Goal: Task Accomplishment & Management: Complete application form

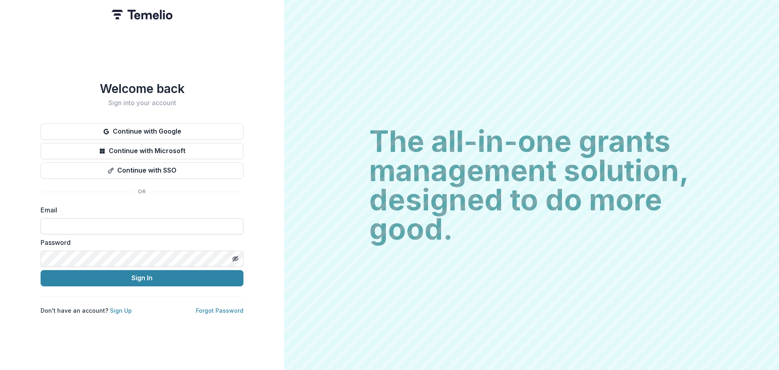
click at [75, 221] on input at bounding box center [142, 226] width 203 height 16
type input "**********"
click at [41, 270] on button "Sign In" at bounding box center [142, 278] width 203 height 16
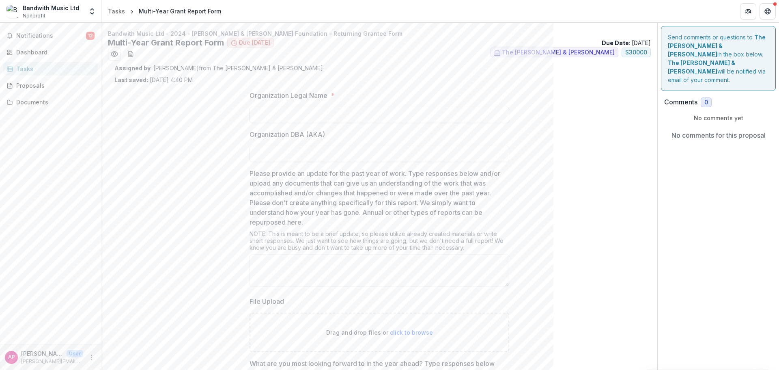
click at [591, 140] on div "Organization Legal Name * Organization DBA (AKA) Please provide an update for t…" at bounding box center [379, 343] width 530 height 519
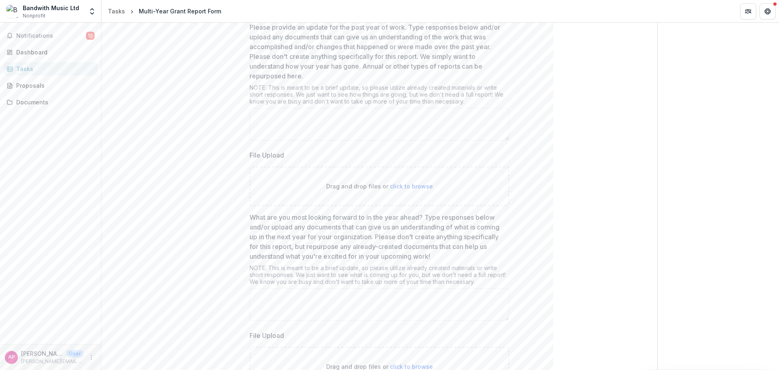
scroll to position [130, 0]
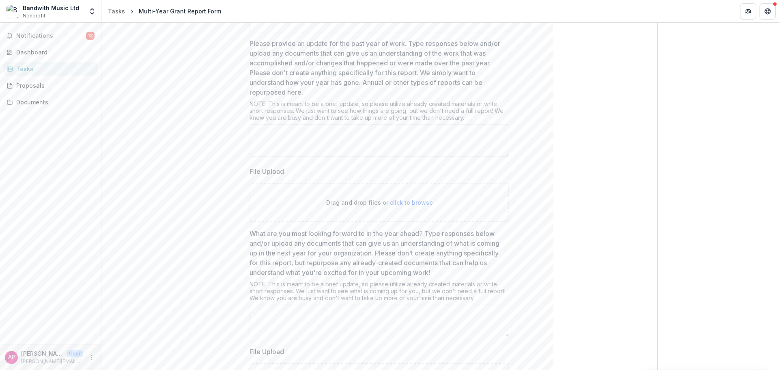
click at [209, 95] on div "Organization Legal Name * Organization DBA (AKA) Please provide an update for t…" at bounding box center [379, 213] width 530 height 519
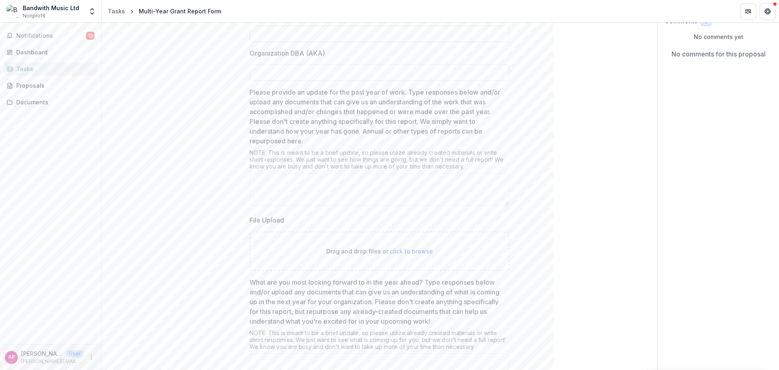
scroll to position [97, 0]
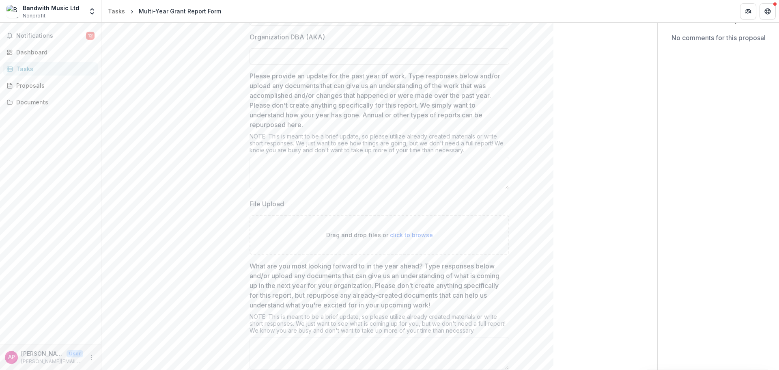
click at [232, 176] on div "Organization Legal Name * Organization DBA (AKA) Please provide an update for t…" at bounding box center [379, 246] width 530 height 519
click at [228, 173] on div "Organization Legal Name * Organization DBA (AKA) Please provide an update for t…" at bounding box center [379, 246] width 530 height 519
click at [225, 171] on div "Organization Legal Name * Organization DBA (AKA) Please provide an update for t…" at bounding box center [379, 246] width 530 height 519
click at [580, 125] on div "Organization Legal Name * Organization DBA (AKA) Please provide an update for t…" at bounding box center [379, 246] width 530 height 519
click at [31, 100] on div "Documents" at bounding box center [53, 102] width 75 height 9
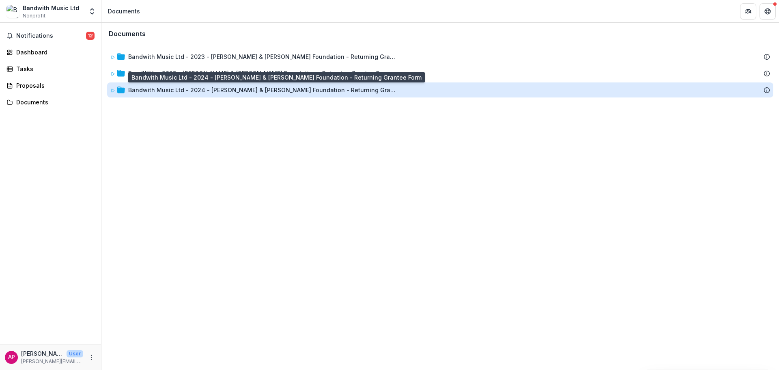
click at [344, 90] on div "Bandwith Music Ltd - 2024 - [PERSON_NAME] & [PERSON_NAME] Foundation - Returnin…" at bounding box center [262, 90] width 268 height 9
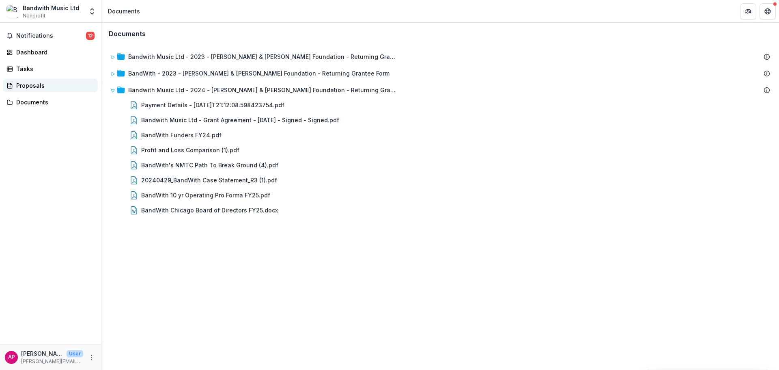
click at [39, 81] on link "Proposals" at bounding box center [50, 85] width 95 height 13
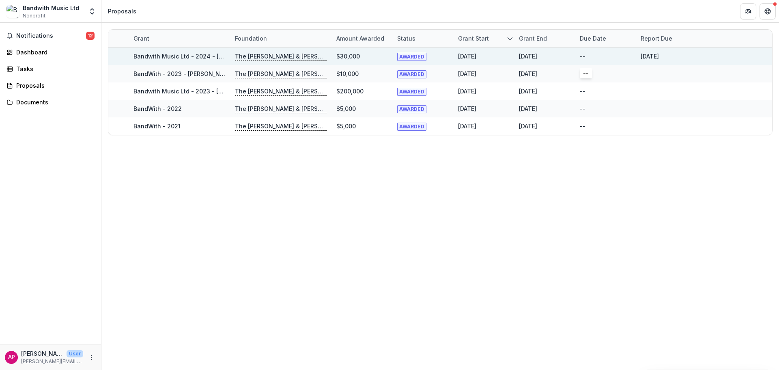
click at [609, 53] on div "--" at bounding box center [605, 55] width 51 height 17
click at [217, 53] on link "Bandwith Music Ltd - 2024 - [PERSON_NAME] & [PERSON_NAME] Foundation - Returnin…" at bounding box center [278, 56] width 290 height 7
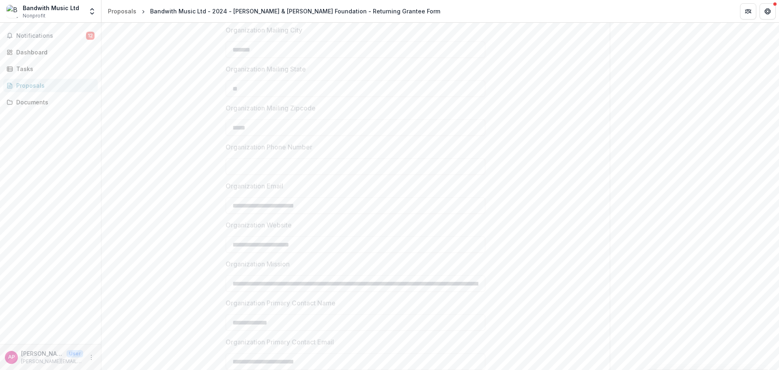
scroll to position [628, 0]
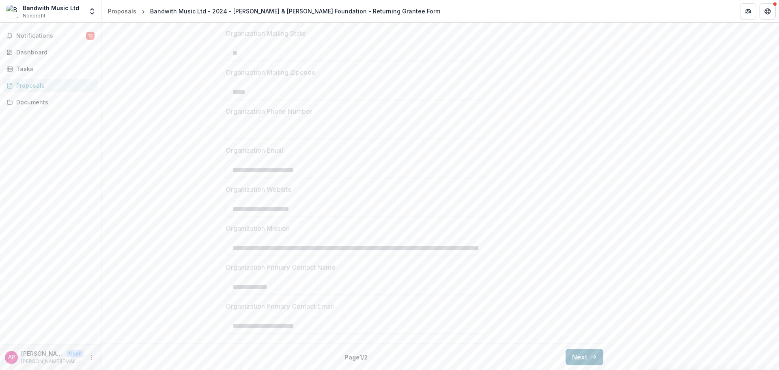
click at [578, 355] on button "Next" at bounding box center [585, 356] width 38 height 16
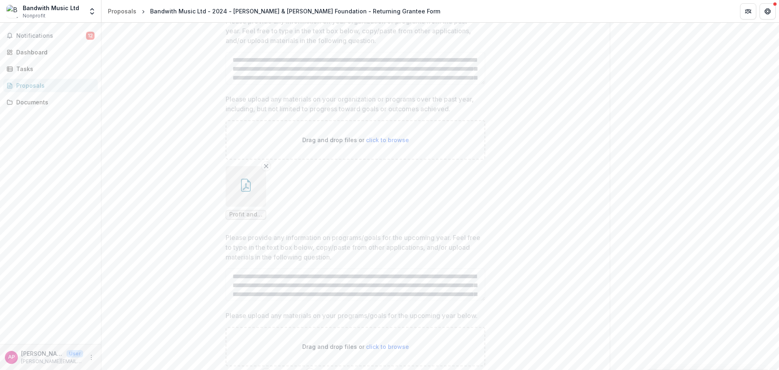
click at [548, 212] on div "**********" at bounding box center [355, 66] width 508 height 1057
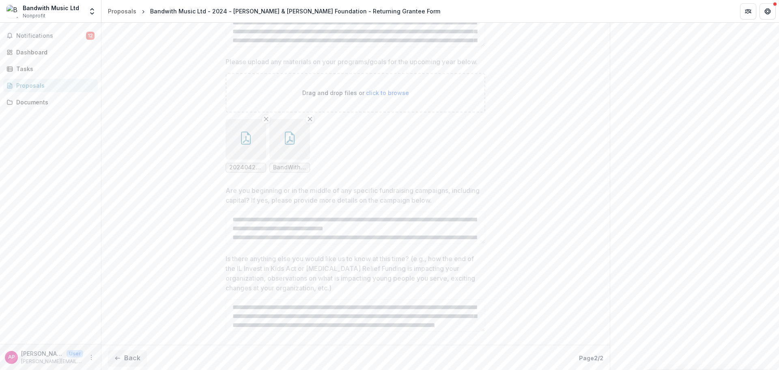
scroll to position [882, 0]
click at [118, 14] on div "Proposals" at bounding box center [122, 11] width 28 height 9
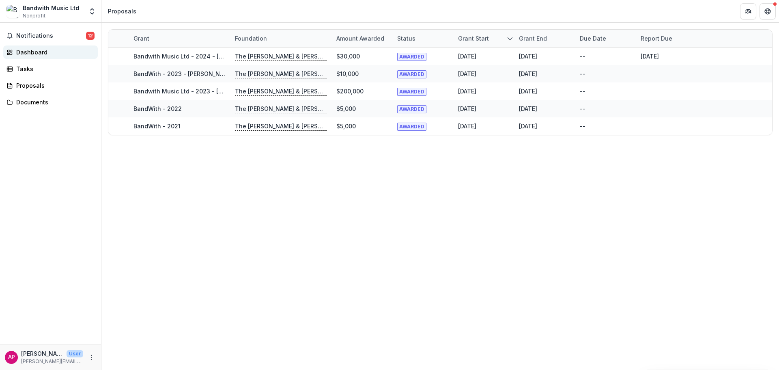
click at [58, 57] on link "Dashboard" at bounding box center [50, 51] width 95 height 13
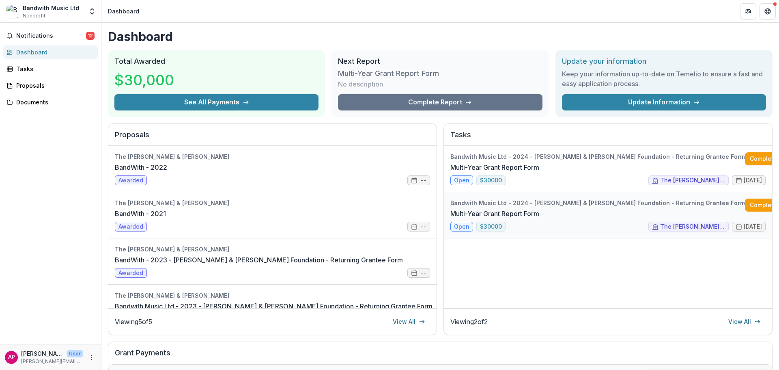
click at [539, 209] on link "Multi-Year Grant Report Form" at bounding box center [494, 214] width 89 height 10
click at [539, 170] on link "Multi-Year Grant Report Form" at bounding box center [494, 167] width 89 height 10
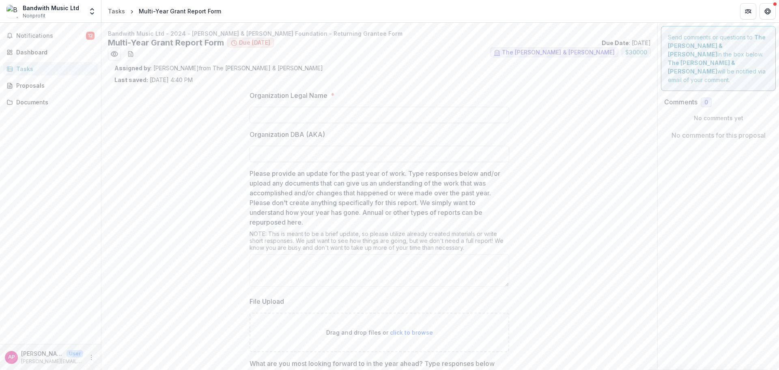
click at [586, 112] on div "Organization Legal Name * Organization DBA (AKA) Please provide an update for t…" at bounding box center [379, 343] width 530 height 519
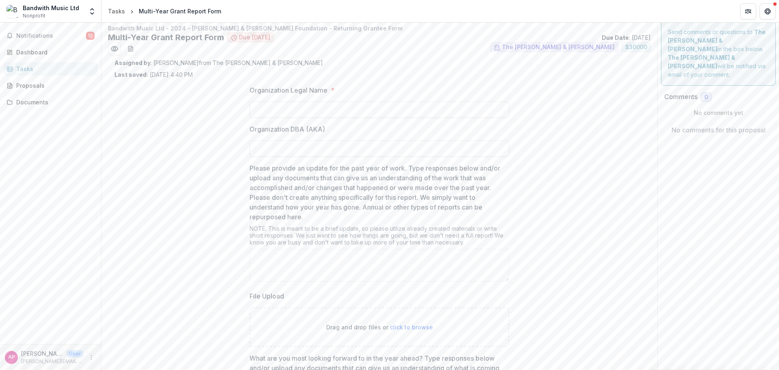
scroll to position [4, 0]
